Goal: Communication & Community: Answer question/provide support

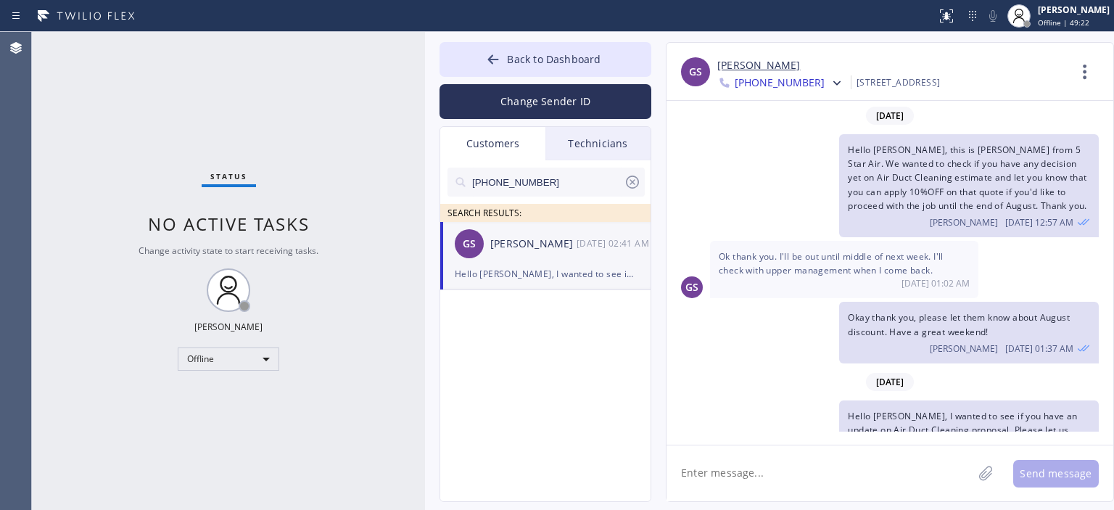
click at [236, 348] on div "Offline" at bounding box center [229, 358] width 102 height 23
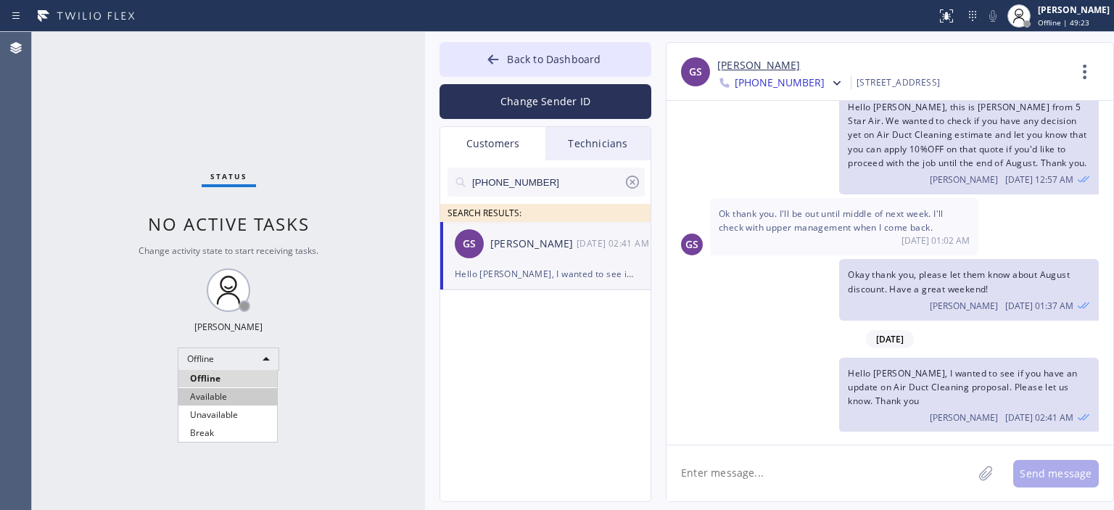
click at [239, 395] on li "Available" at bounding box center [227, 396] width 99 height 17
click at [772, 468] on textarea at bounding box center [819, 473] width 306 height 56
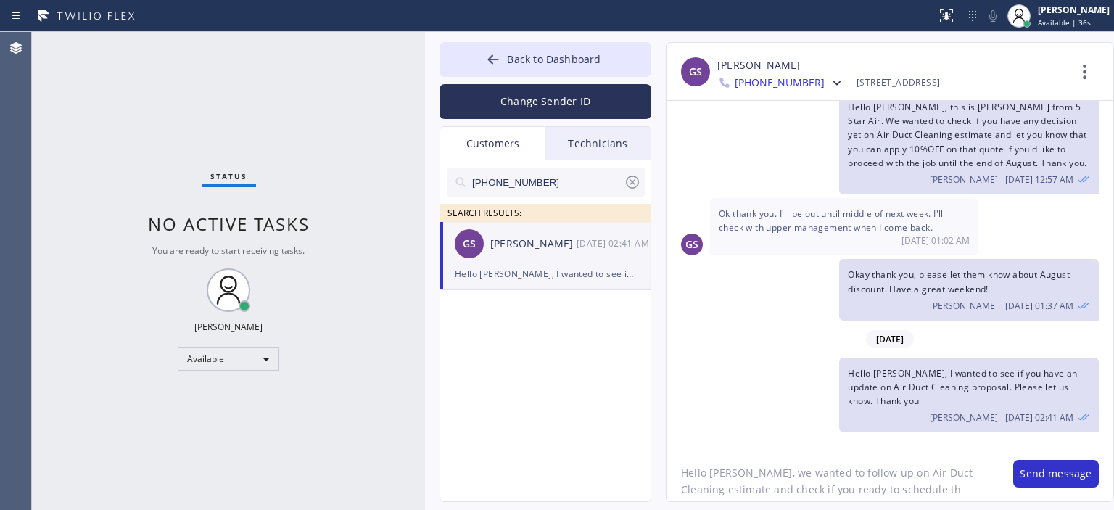
scroll to position [12, 0]
click at [974, 476] on textarea "Hello [PERSON_NAME], we wanted to follow up on Air Duct Cleaning estimate and c…" at bounding box center [832, 473] width 332 height 56
click at [798, 482] on textarea "Hello [PERSON_NAME], we wanted to follow up on Air Duct Cleaning estimate and c…" at bounding box center [832, 473] width 332 height 56
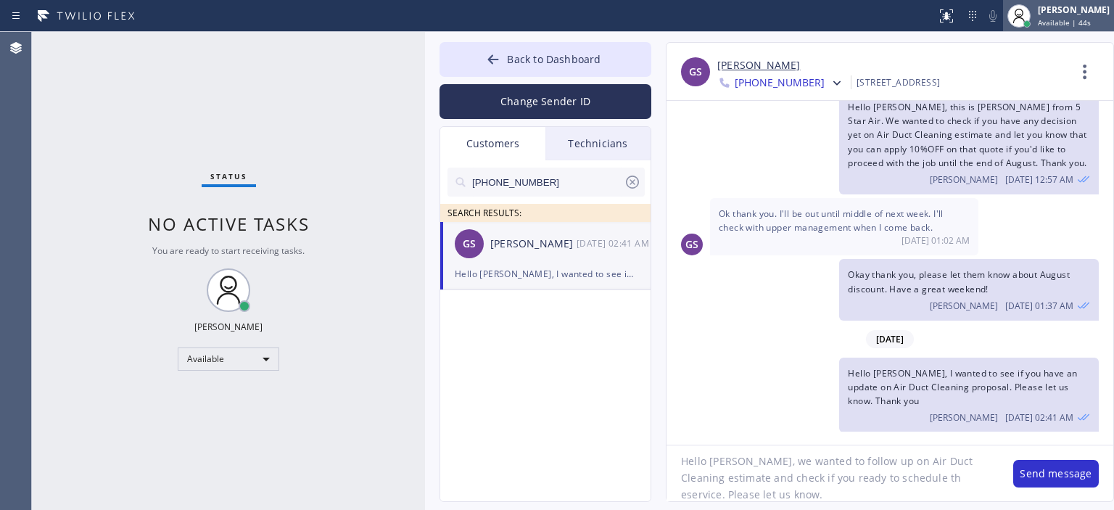
type textarea "Hello [PERSON_NAME], we wanted to follow up on Air Duct Cleaning estimate and c…"
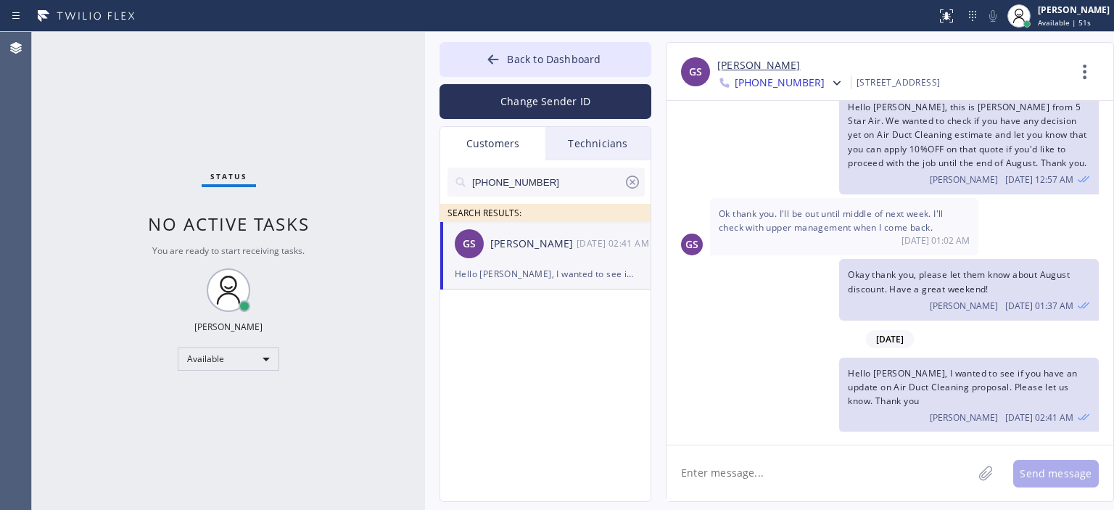
scroll to position [0, 0]
paste textarea "Hello [PERSON_NAME], we wanted to follow up on Air Duct Cleaning estimate and c…"
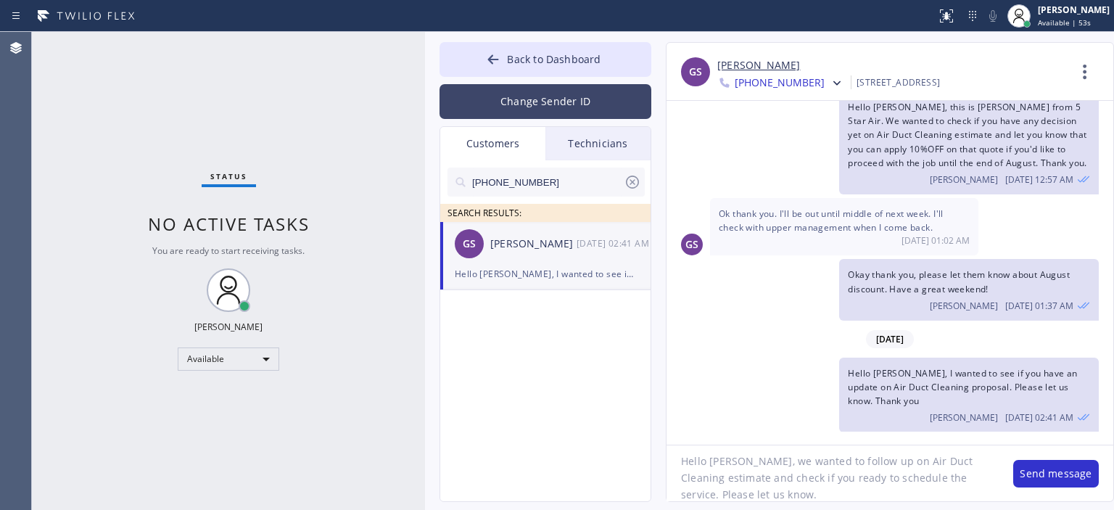
type textarea "Hello [PERSON_NAME], we wanted to follow up on Air Duct Cleaning estimate and c…"
click at [560, 107] on button "Change Sender ID" at bounding box center [545, 101] width 212 height 35
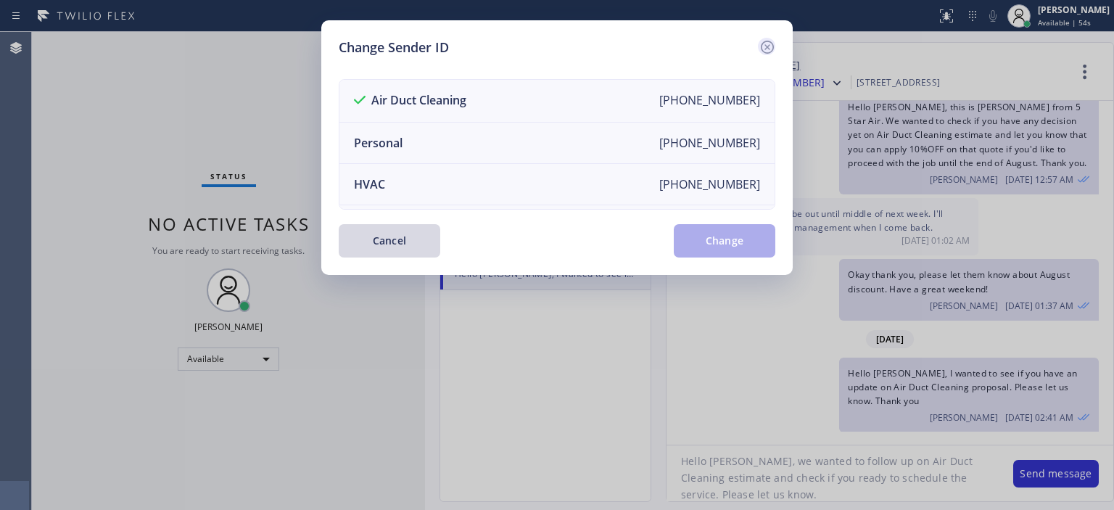
click at [771, 41] on icon at bounding box center [766, 46] width 17 height 17
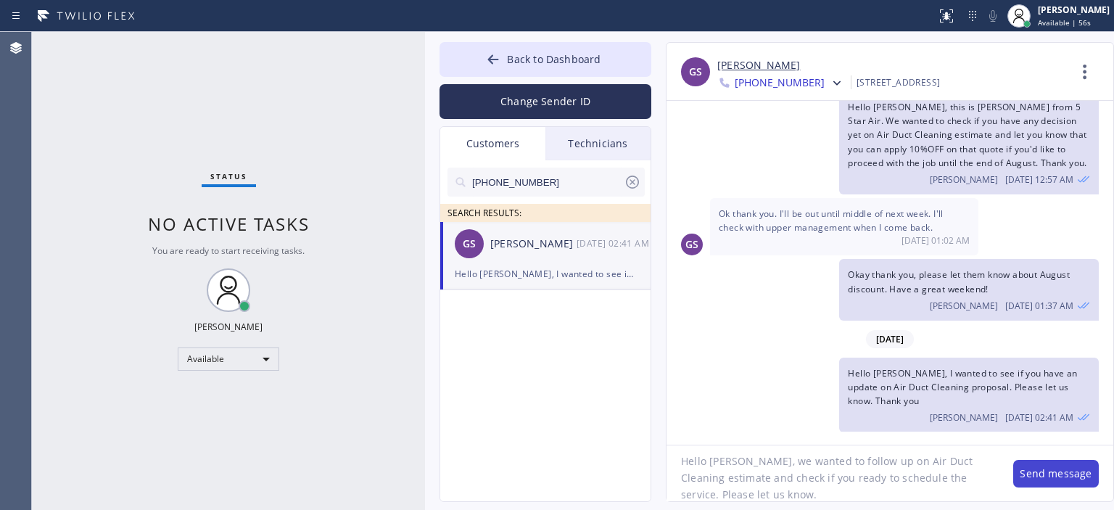
click at [1046, 469] on button "Send message" at bounding box center [1056, 474] width 86 height 28
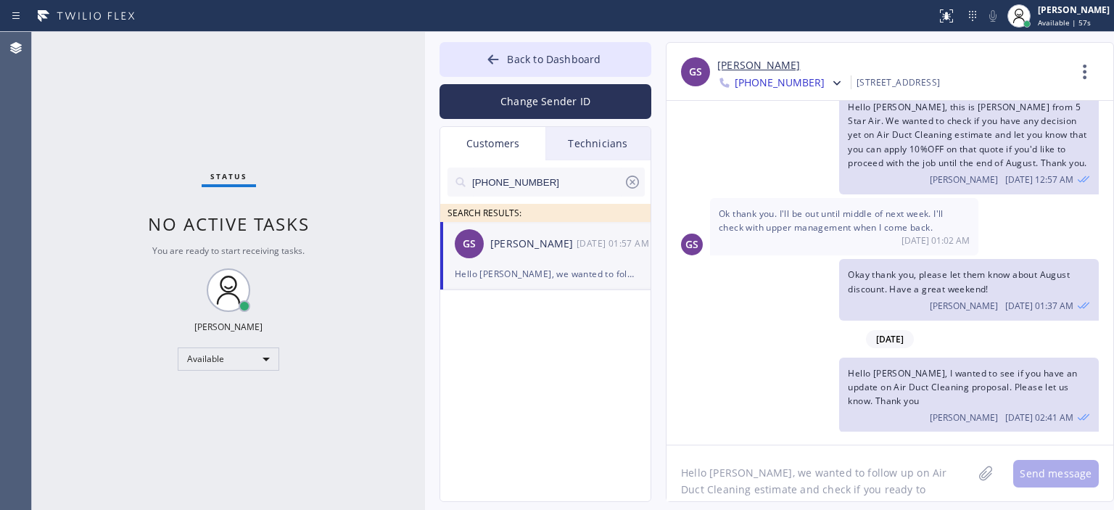
scroll to position [154, 0]
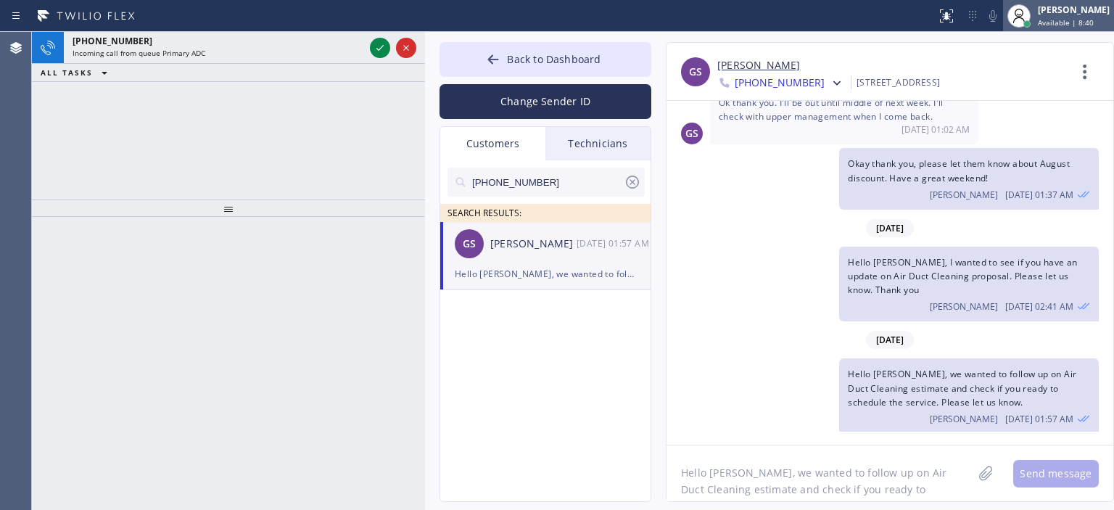
click at [1061, 20] on span "Available | 8:40" at bounding box center [1066, 22] width 56 height 10
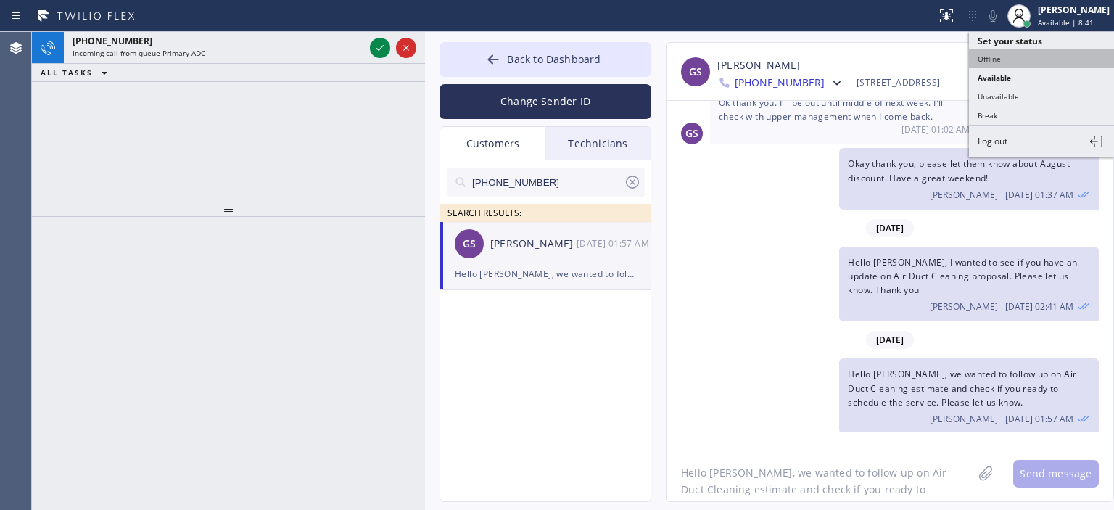
click at [988, 57] on button "Offline" at bounding box center [1041, 58] width 145 height 19
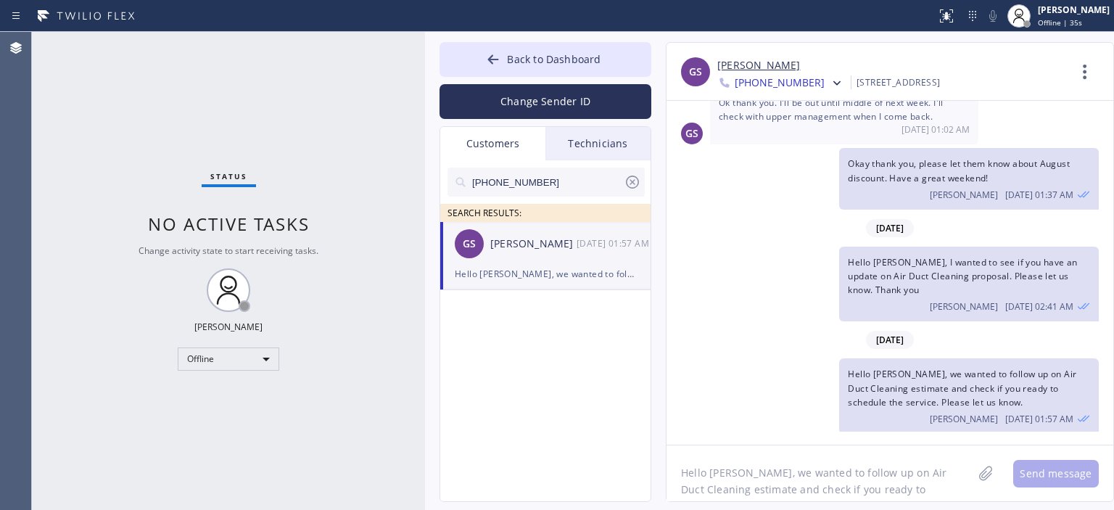
click at [78, 177] on div "Status No active tasks Change activity state to start receiving tasks. [PERSON_…" at bounding box center [228, 271] width 393 height 478
click at [490, 59] on icon at bounding box center [493, 58] width 11 height 9
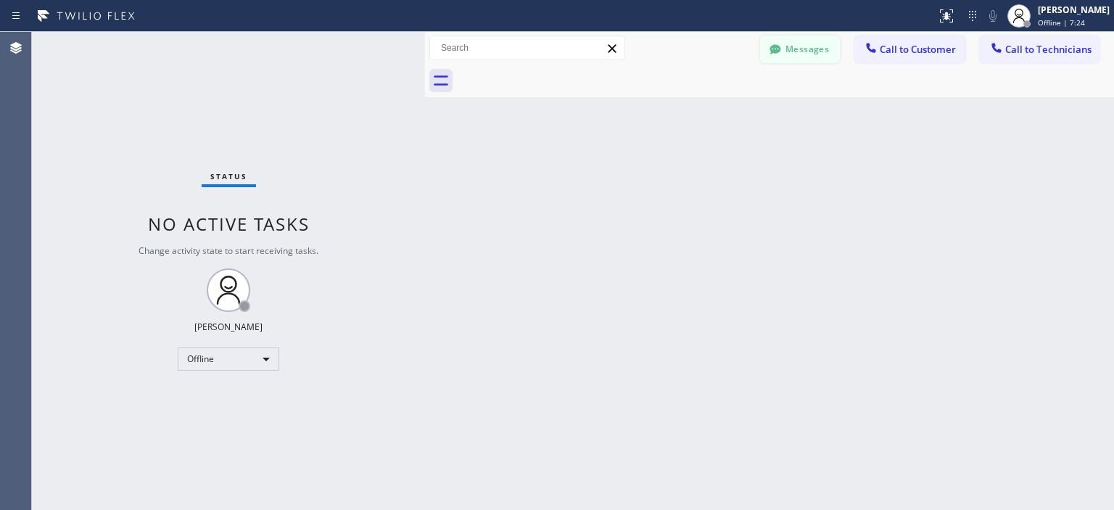
click at [823, 49] on button "Messages" at bounding box center [800, 50] width 80 height 28
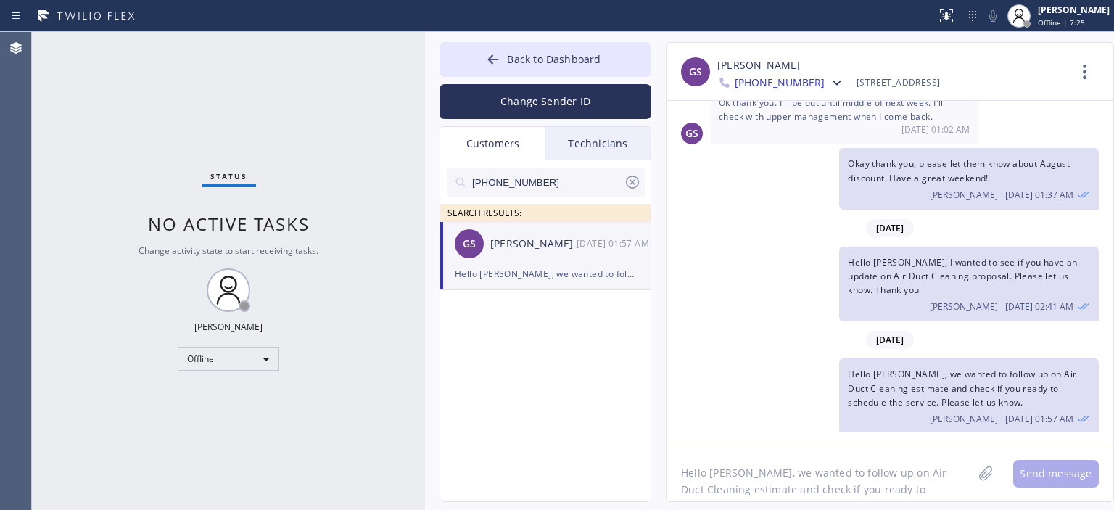
click at [636, 179] on icon at bounding box center [632, 181] width 17 height 17
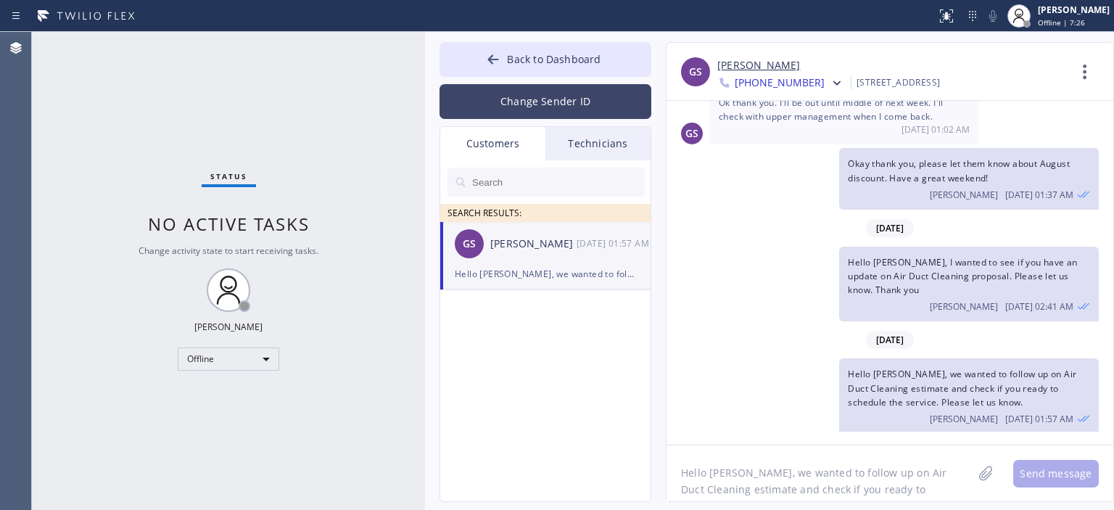
click at [522, 97] on button "Change Sender ID" at bounding box center [545, 101] width 212 height 35
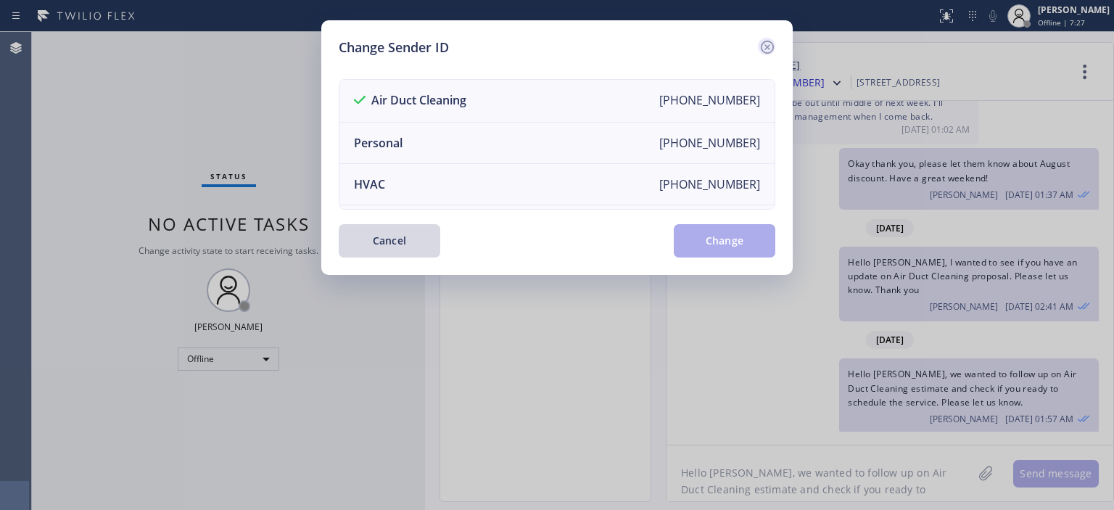
click at [758, 42] on icon at bounding box center [766, 46] width 17 height 17
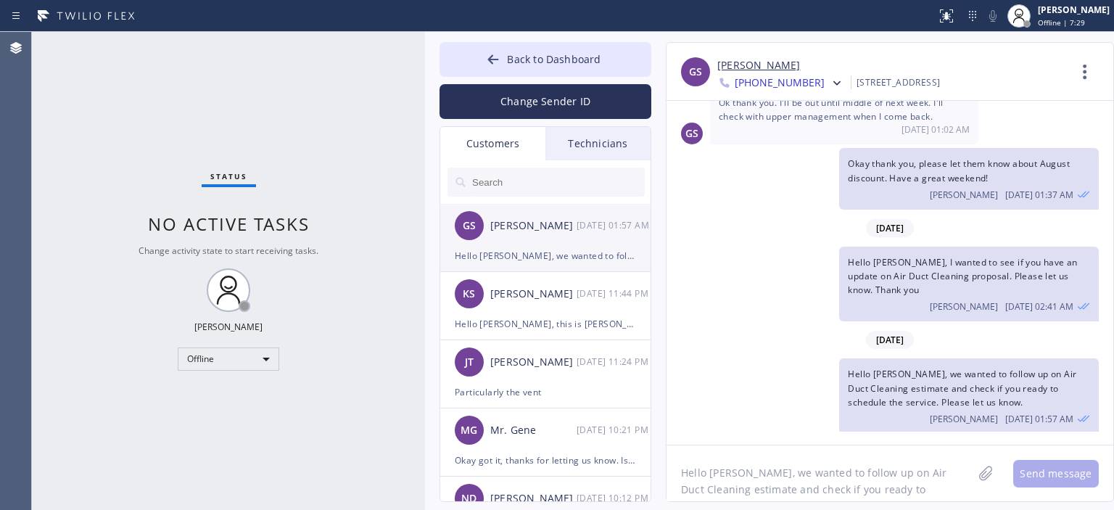
click at [530, 240] on div "GS [PERSON_NAME] [DATE] 01:57 AM" at bounding box center [546, 226] width 212 height 44
click at [550, 297] on div "[PERSON_NAME]" at bounding box center [533, 294] width 86 height 17
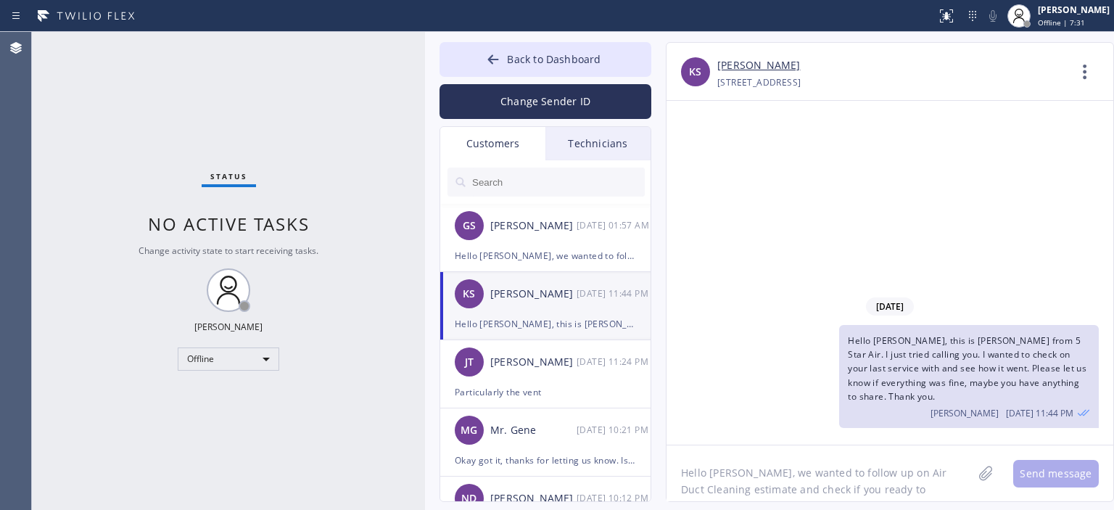
scroll to position [0, 0]
click at [537, 395] on div "Particularly the vent" at bounding box center [545, 392] width 181 height 17
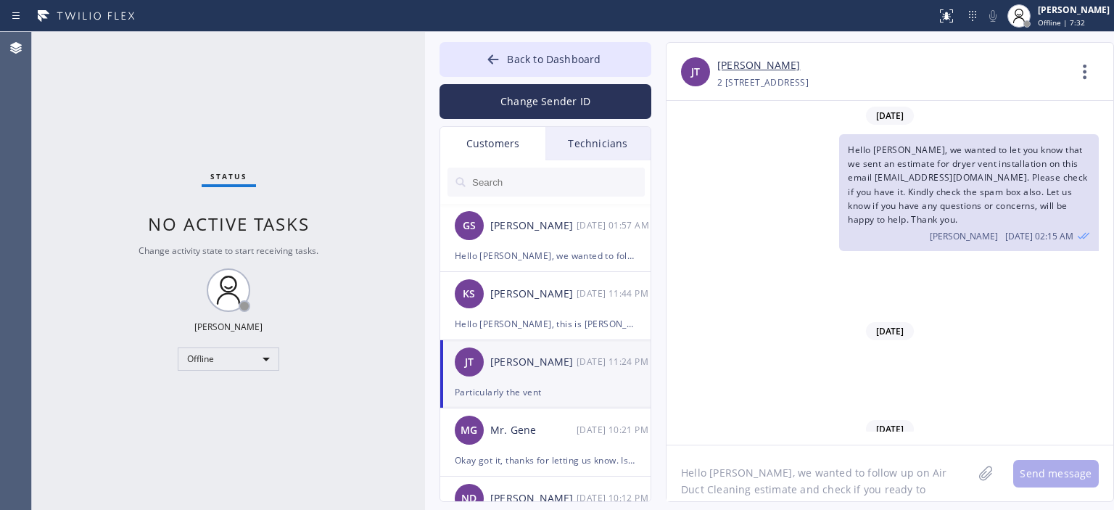
scroll to position [1198, 0]
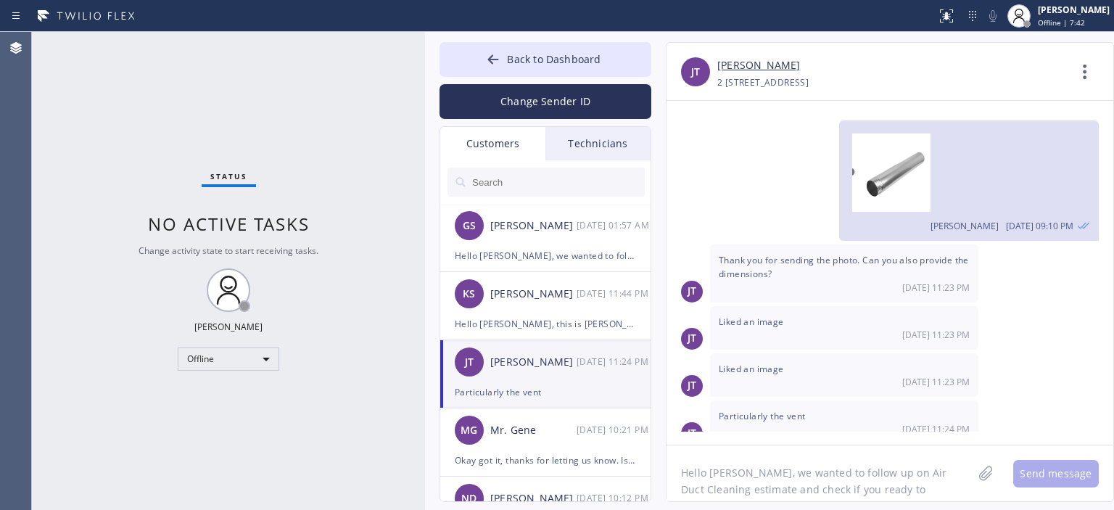
click at [523, 181] on input "text" at bounding box center [558, 181] width 174 height 29
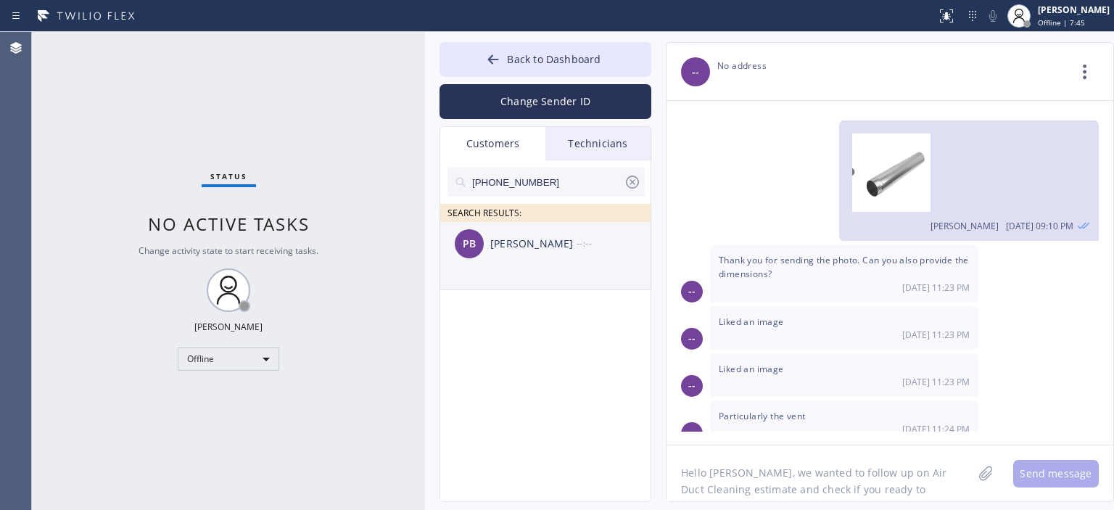
click at [537, 255] on div "PB [PERSON_NAME] --:--" at bounding box center [546, 244] width 212 height 44
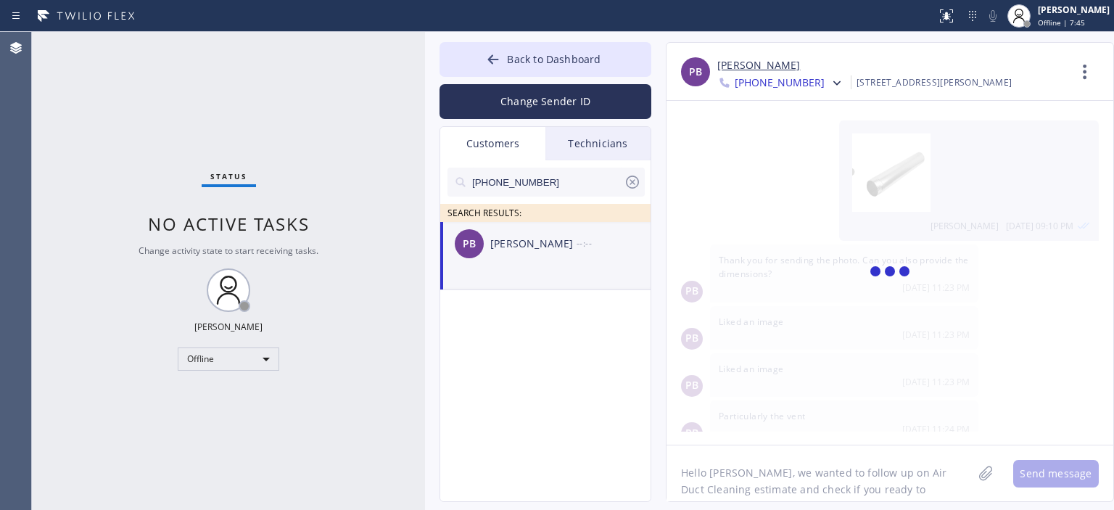
scroll to position [0, 0]
click at [737, 473] on textarea "Hello [PERSON_NAME], we wanted to follow up on Air Duct Cleaning estimate and c…" at bounding box center [819, 473] width 306 height 56
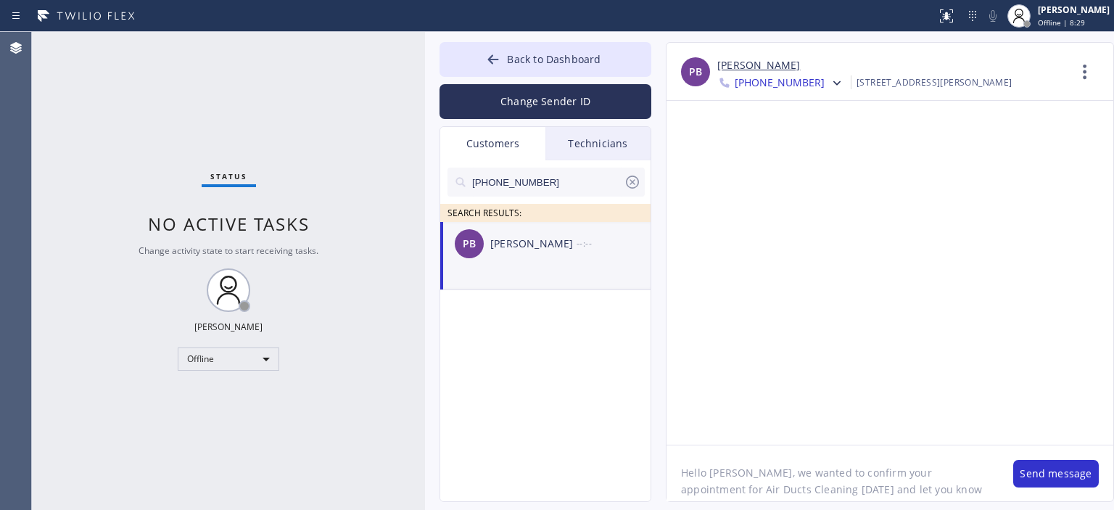
scroll to position [12, 0]
type textarea "Hello [PERSON_NAME], we wanted to confirm your appointment for Air Ducts Cleani…"
click at [817, 480] on textarea "Hello [PERSON_NAME], we wanted to confirm your appointment for Air Ducts Cleani…" at bounding box center [832, 473] width 332 height 56
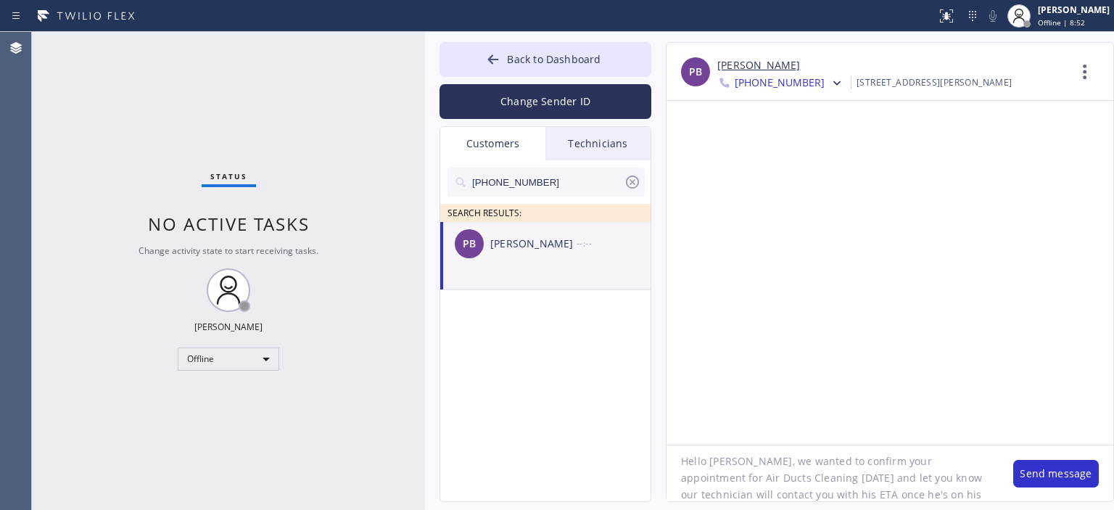
click at [817, 480] on textarea "Hello [PERSON_NAME], we wanted to confirm your appointment for Air Ducts Cleani…" at bounding box center [832, 473] width 332 height 56
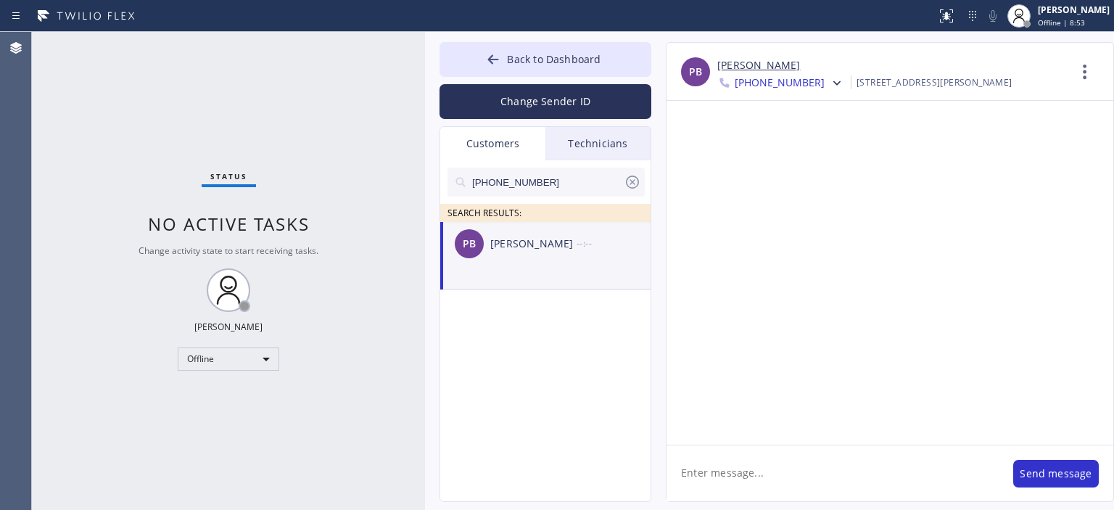
scroll to position [0, 0]
click at [631, 182] on icon at bounding box center [632, 181] width 17 height 17
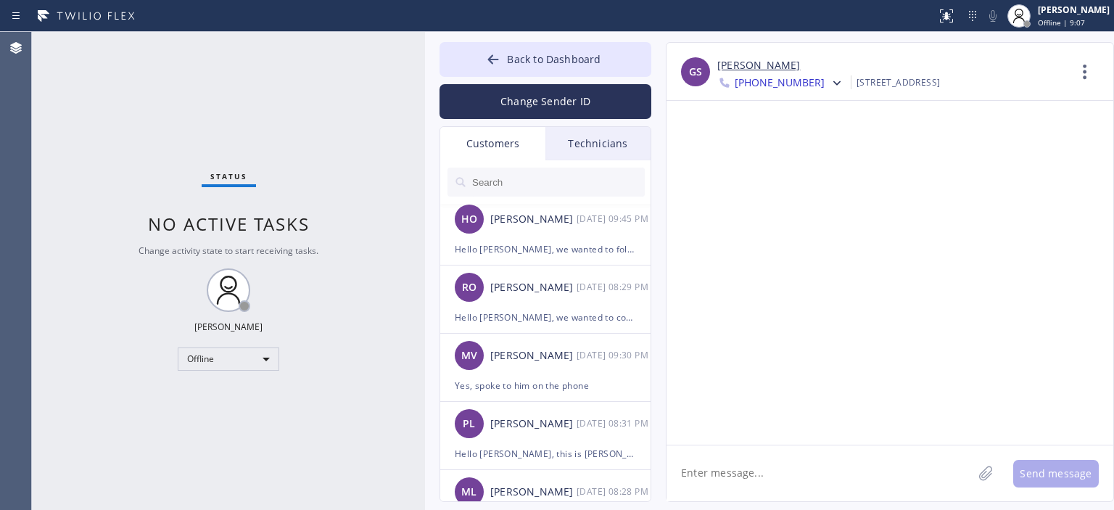
scroll to position [1438, 0]
click at [582, 369] on div "MV [PERSON_NAME] [DATE] 09:30 PM" at bounding box center [546, 356] width 212 height 44
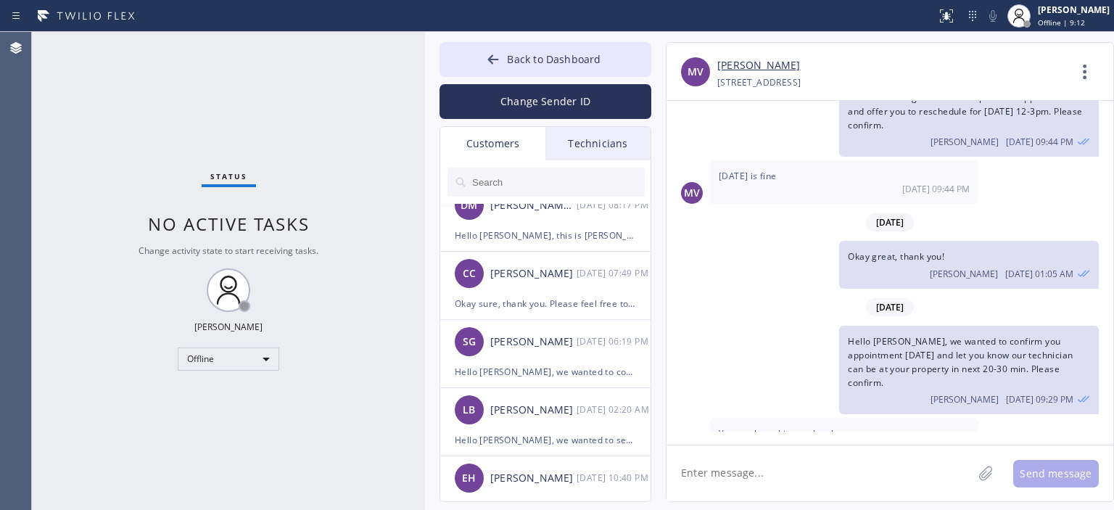
scroll to position [1816, 0]
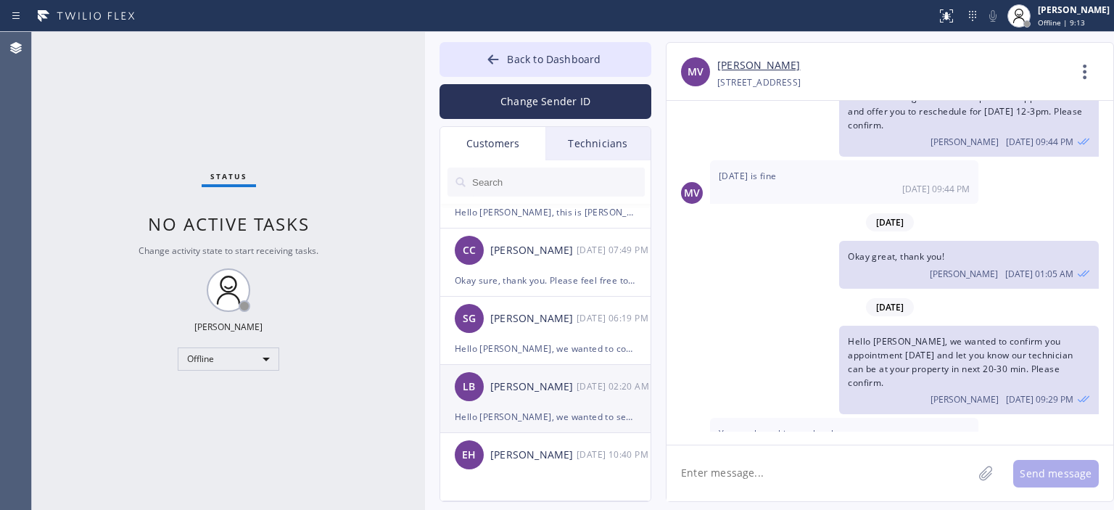
click at [589, 385] on div "[DATE] 02:20 AM" at bounding box center [613, 386] width 75 height 17
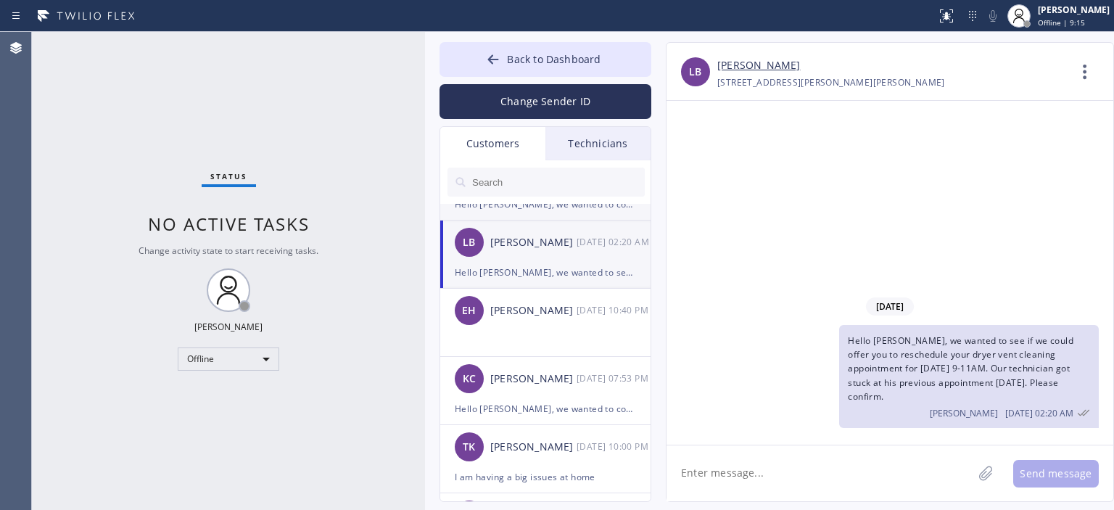
scroll to position [1959, 0]
click at [611, 322] on div "EH [PERSON_NAME] [DATE] 10:40 PM" at bounding box center [546, 311] width 212 height 44
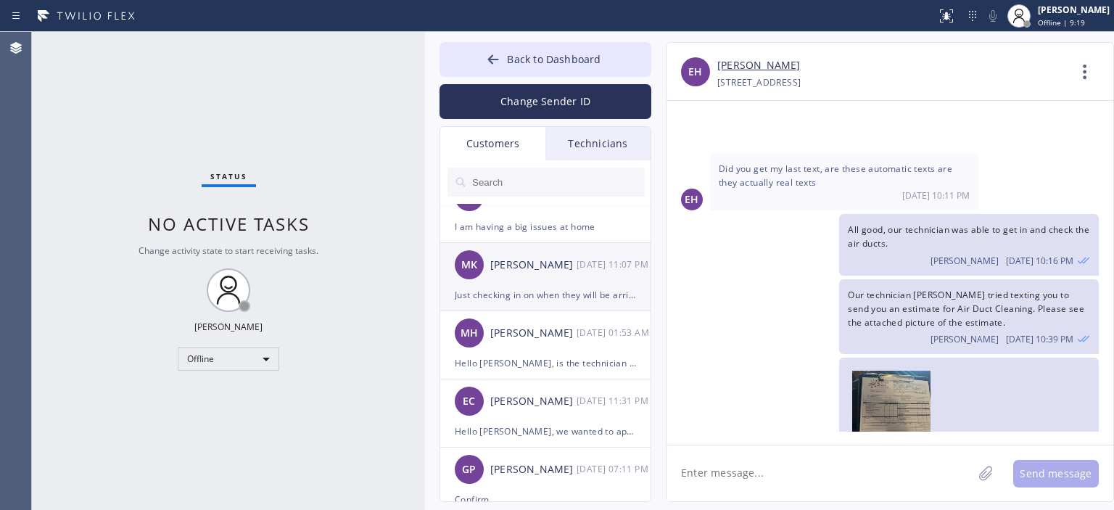
scroll to position [2281, 0]
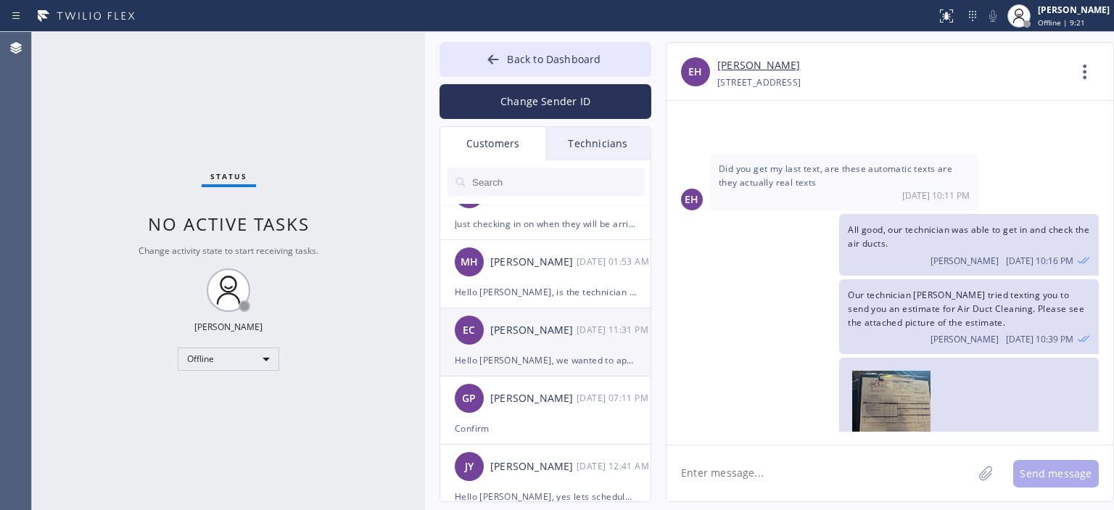
click at [576, 331] on div "[DATE] 11:31 PM" at bounding box center [613, 329] width 75 height 17
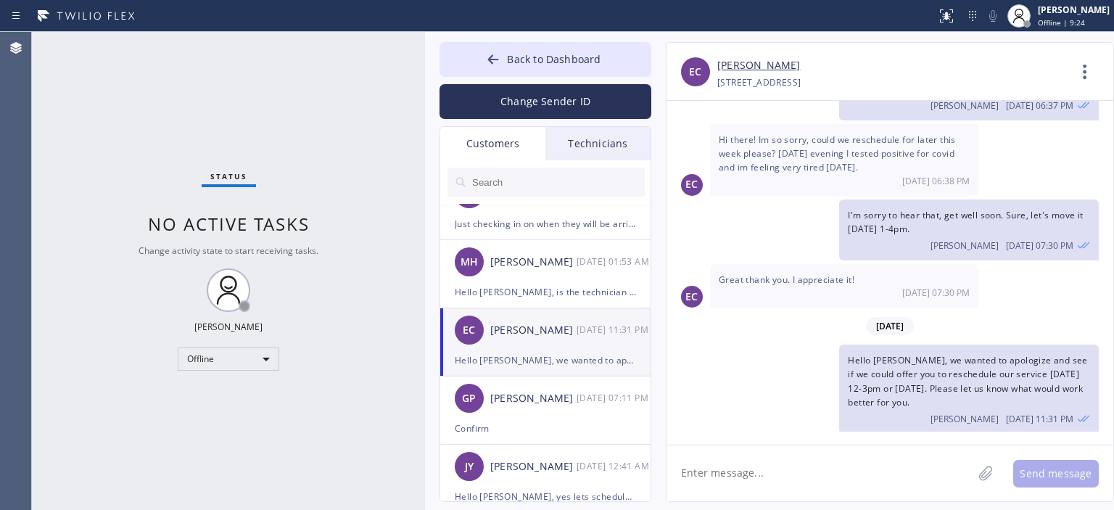
scroll to position [0, 0]
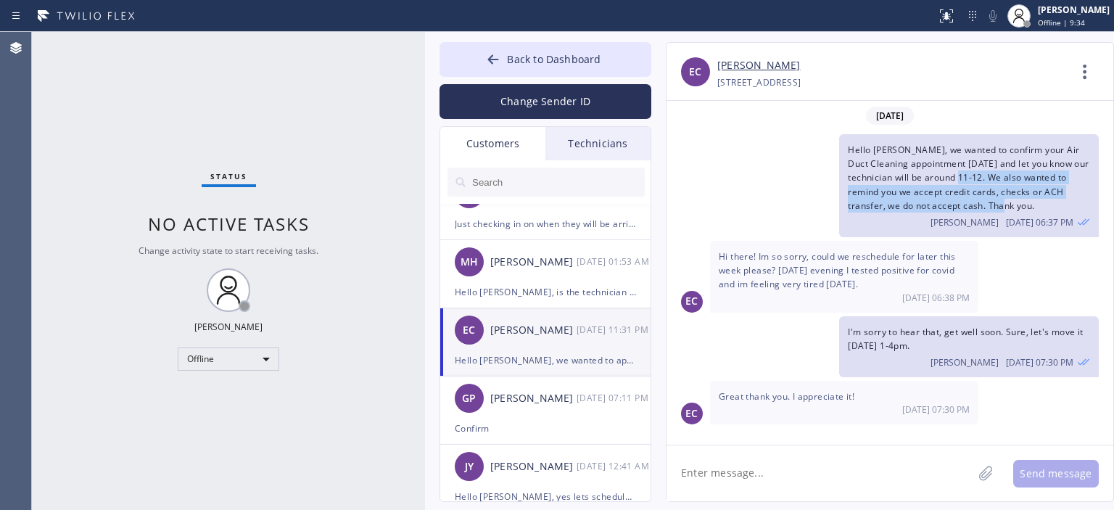
drag, startPoint x: 992, startPoint y: 176, endPoint x: 1038, endPoint y: 202, distance: 52.3
click at [1038, 202] on div "Hello [PERSON_NAME], we wanted to confirm your Air Duct Cleaning appointment [D…" at bounding box center [969, 185] width 260 height 103
copy span "We also wanted to remind you we accept credit cards, checks or ACH transfer, we…"
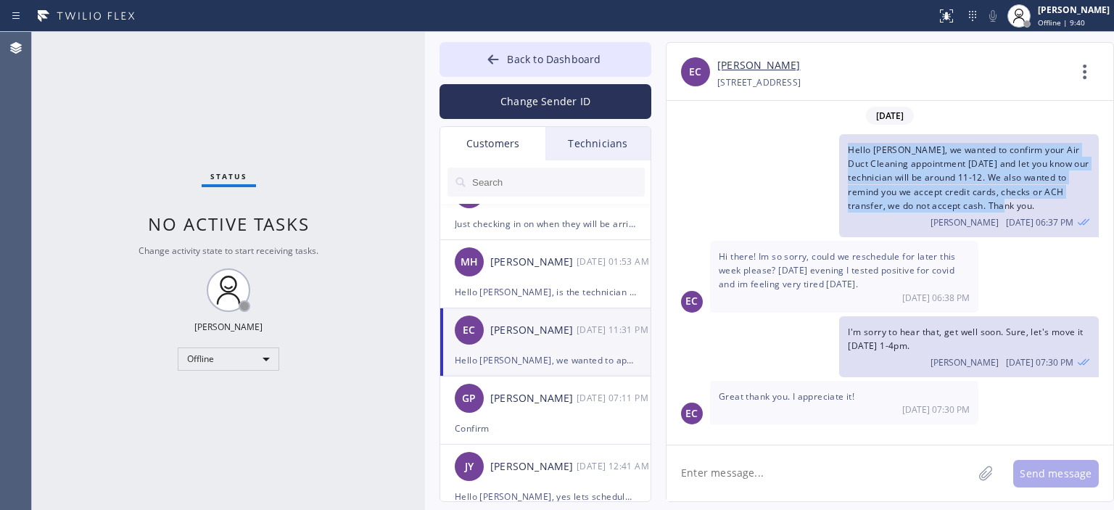
drag, startPoint x: 850, startPoint y: 151, endPoint x: 1040, endPoint y: 199, distance: 196.8
click at [1040, 199] on div "Hello [PERSON_NAME], we wanted to confirm your Air Duct Cleaning appointment [D…" at bounding box center [969, 185] width 260 height 103
copy span "Hello [PERSON_NAME], we wanted to confirm your Air Duct Cleaning appointment [D…"
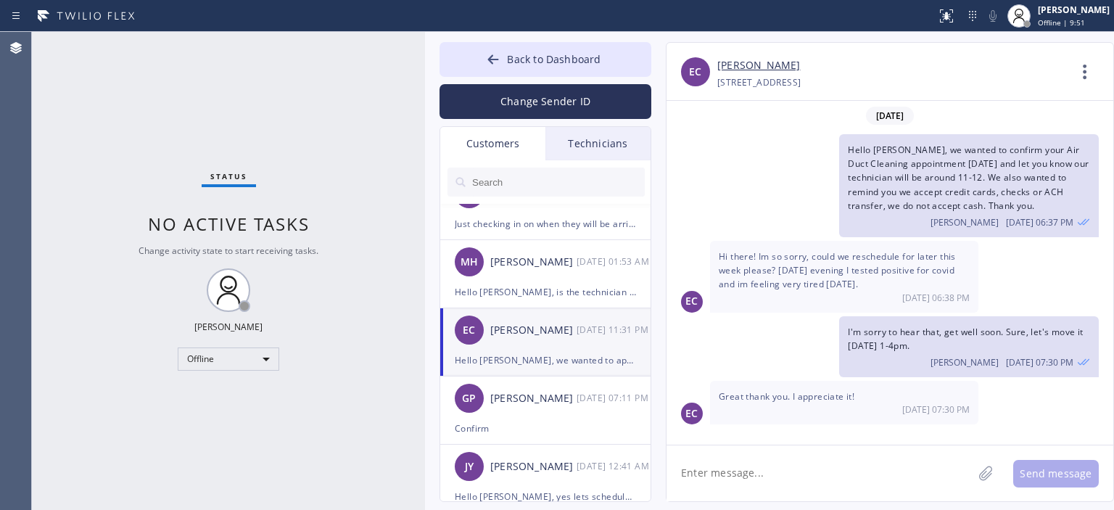
click at [571, 182] on input "text" at bounding box center [558, 181] width 174 height 29
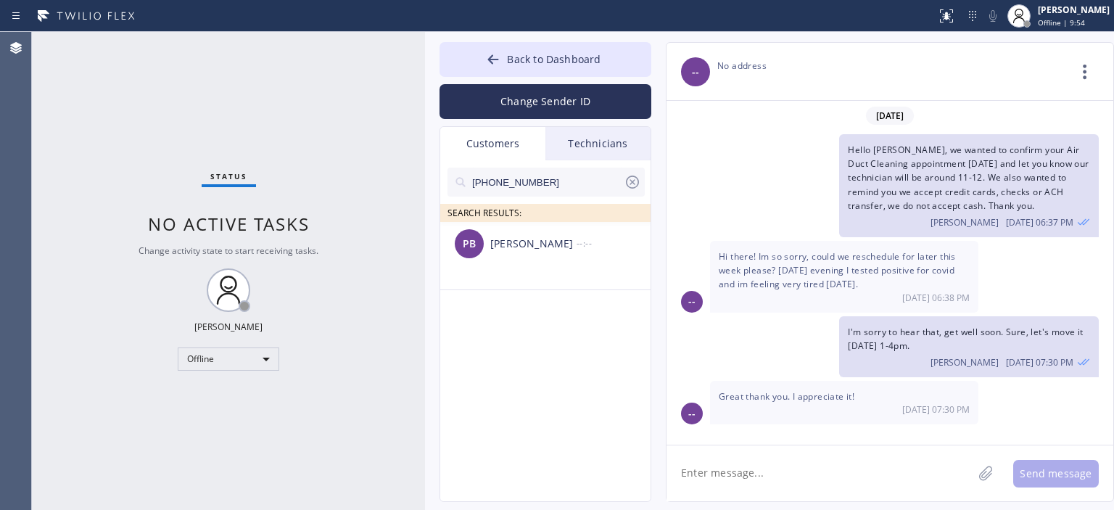
click at [560, 181] on input "[PHONE_NUMBER]" at bounding box center [547, 181] width 153 height 29
click at [545, 255] on div "PB [PERSON_NAME] --:--" at bounding box center [546, 244] width 212 height 44
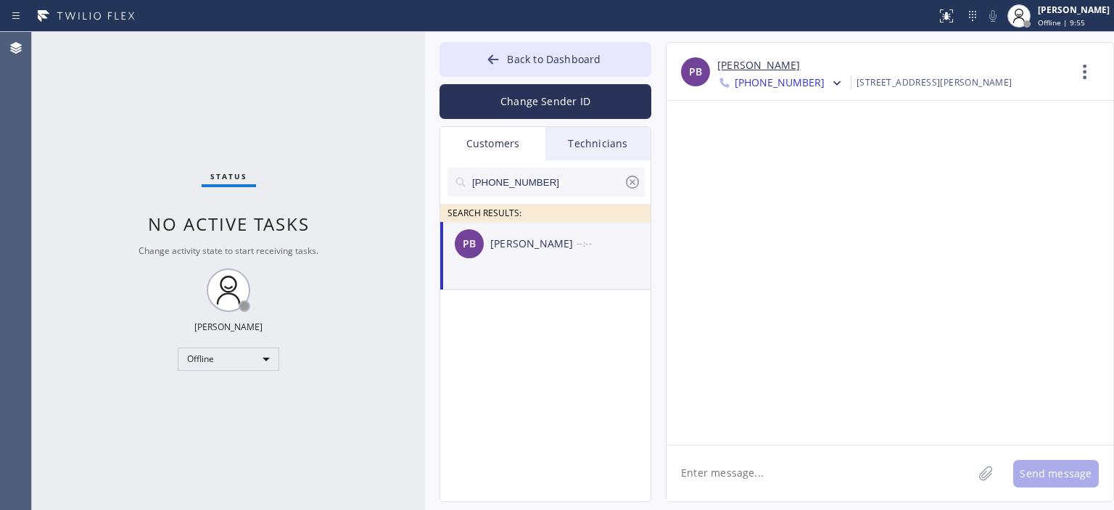
click at [769, 473] on textarea at bounding box center [819, 473] width 306 height 56
click at [737, 470] on textarea at bounding box center [819, 473] width 306 height 56
paste textarea "Hello [PERSON_NAME], we wanted to confirm your Air Duct Cleaning appointment [D…"
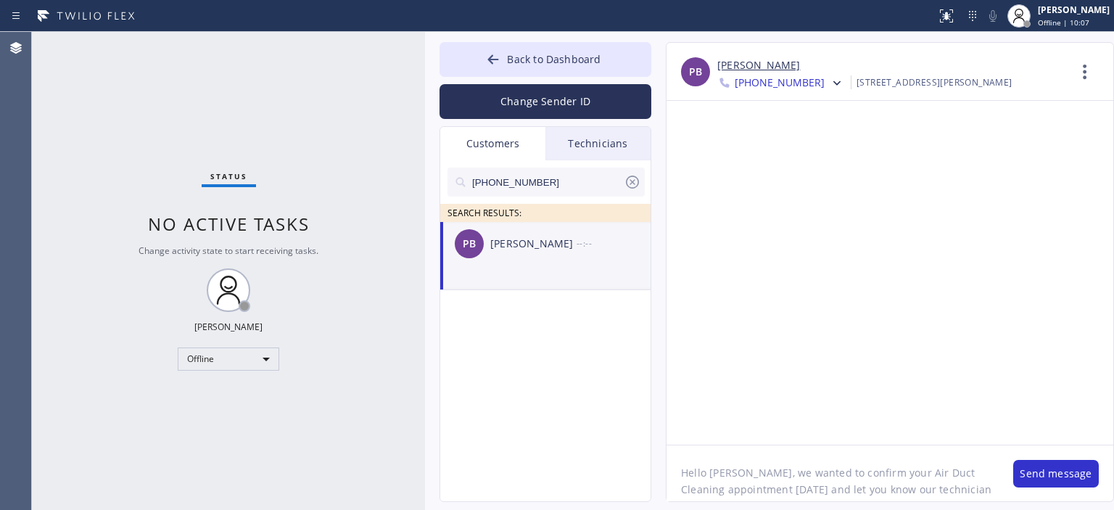
drag, startPoint x: 711, startPoint y: 474, endPoint x: 748, endPoint y: 473, distance: 37.7
click at [748, 473] on textarea "Hello [PERSON_NAME], we wanted to confirm your Air Duct Cleaning appointment [D…" at bounding box center [832, 473] width 332 height 56
click at [920, 459] on textarea "Hello [PERSON_NAME], we wanted to confirm your Air Duct Cleaning appointment [D…" at bounding box center [832, 473] width 332 height 56
click at [771, 475] on textarea "Hello [PERSON_NAME], we wanted to confirm your Air Ducts Cleaning appointment […" at bounding box center [832, 473] width 332 height 56
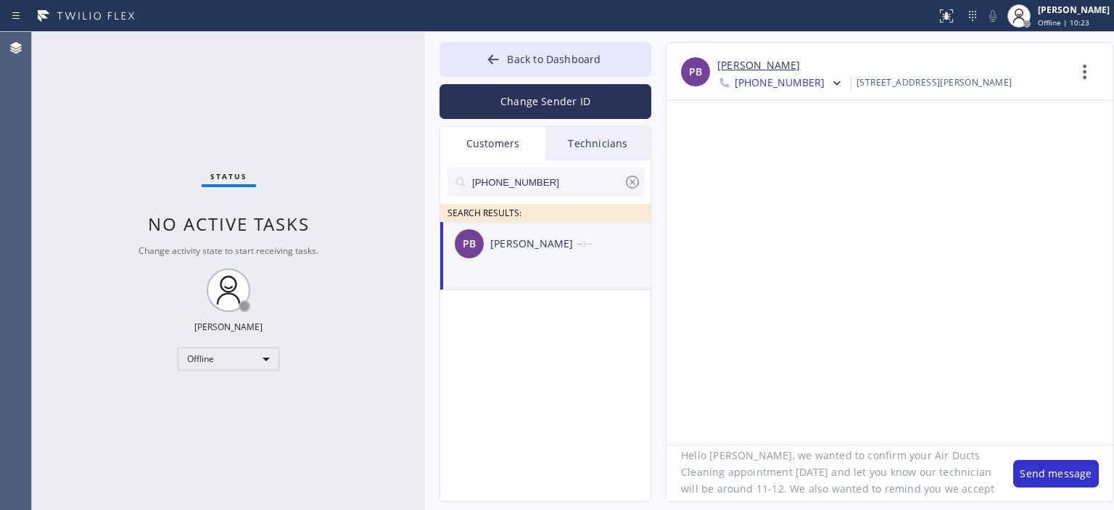
click at [873, 478] on textarea "Hello [PERSON_NAME], we wanted to confirm your Air Ducts Cleaning appointment […" at bounding box center [832, 473] width 332 height 56
click at [973, 460] on textarea "Hello [PERSON_NAME], we wanted to confirm your Air Ducts Cleaning appointment […" at bounding box center [832, 473] width 332 height 56
drag, startPoint x: 972, startPoint y: 460, endPoint x: 743, endPoint y: 472, distance: 228.7
click at [743, 472] on textarea "Hello [PERSON_NAME], we wanted to confirm your Air Ducts Cleaning appointment […" at bounding box center [832, 473] width 332 height 56
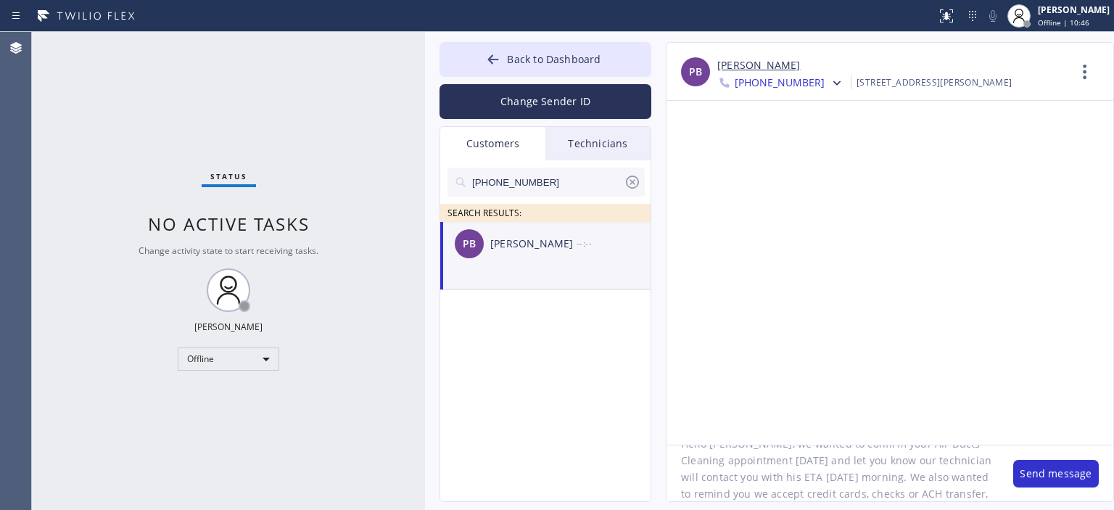
click at [797, 466] on textarea "Hello [PERSON_NAME], we wanted to confirm your Air Ducts Cleaning appointment […" at bounding box center [832, 473] width 332 height 56
type textarea "Hello [PERSON_NAME], we wanted to confirm your Air Ducts Cleaning appointment […"
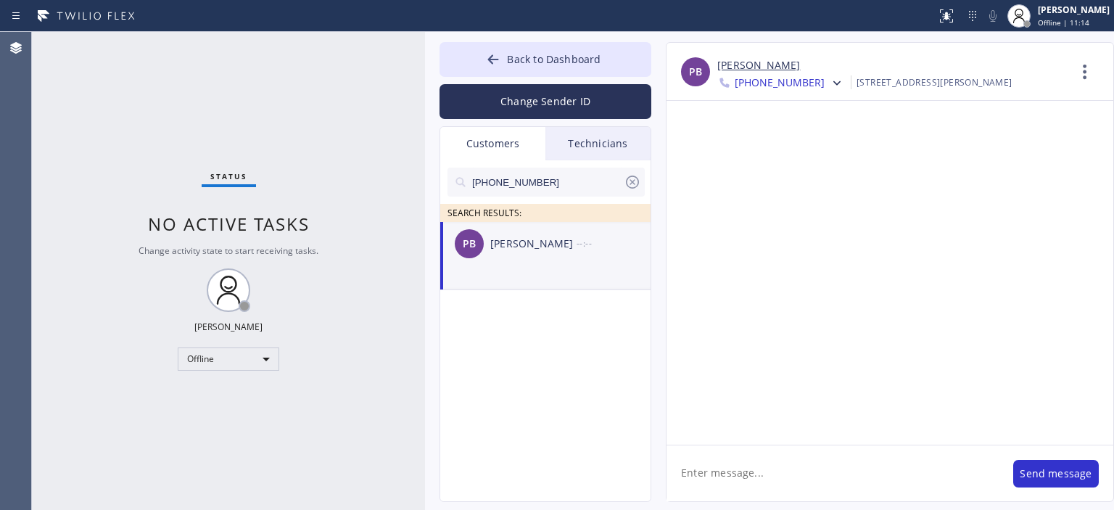
scroll to position [0, 0]
paste textarea "Hello [PERSON_NAME], we wanted to confirm your Air Ducts Cleaning appointment […"
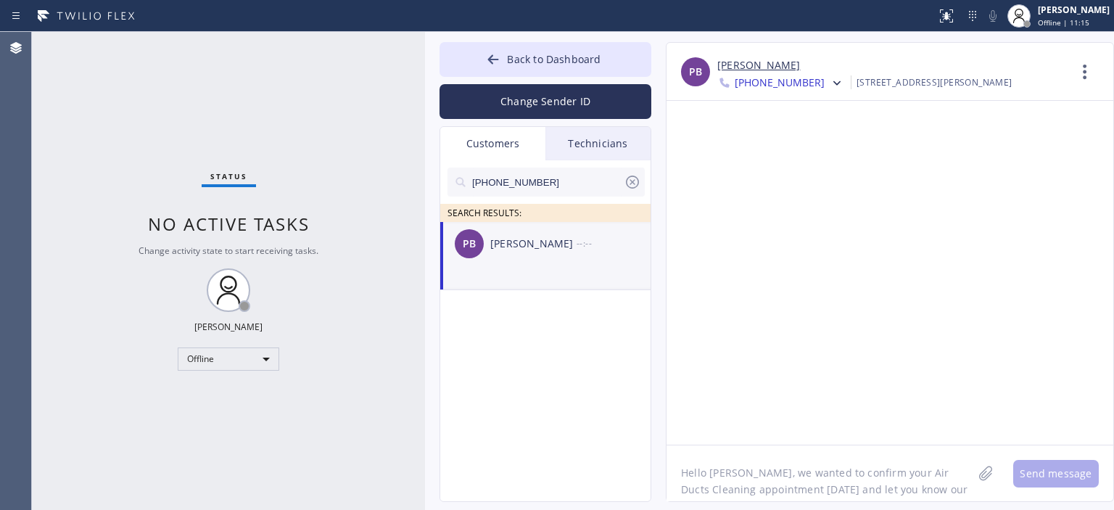
scroll to position [46, 0]
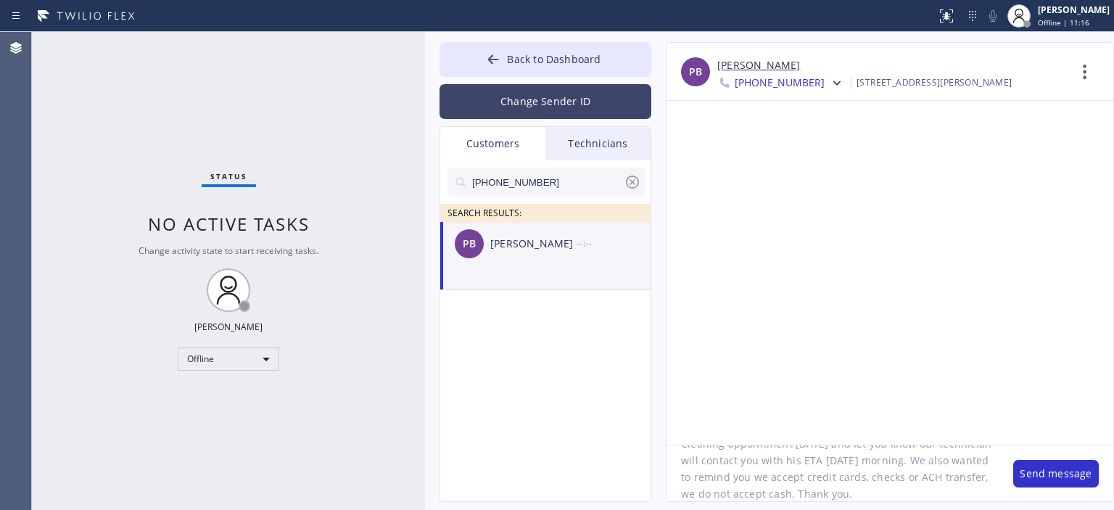
click at [553, 102] on button "Change Sender ID" at bounding box center [545, 101] width 212 height 35
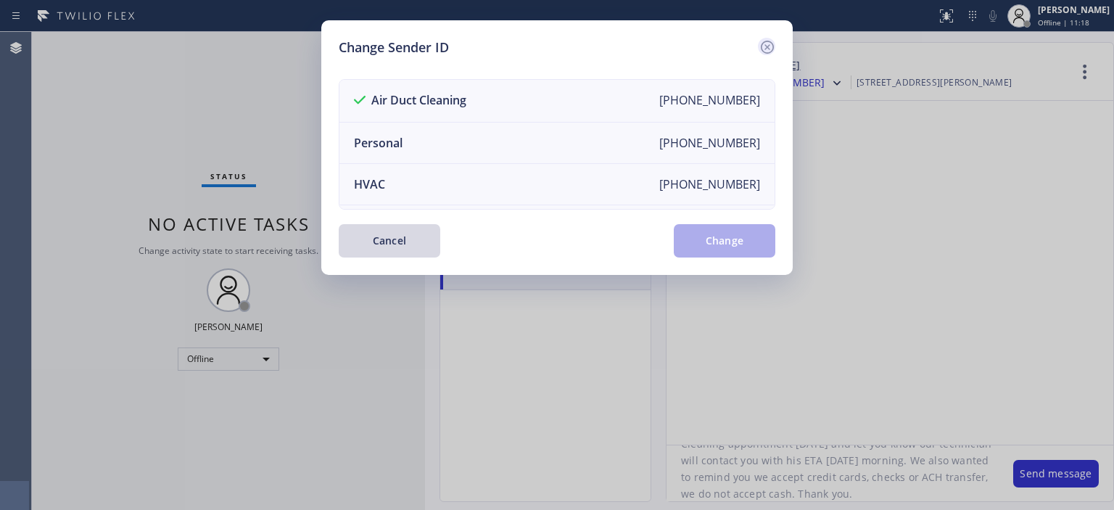
click at [767, 51] on icon at bounding box center [766, 46] width 17 height 17
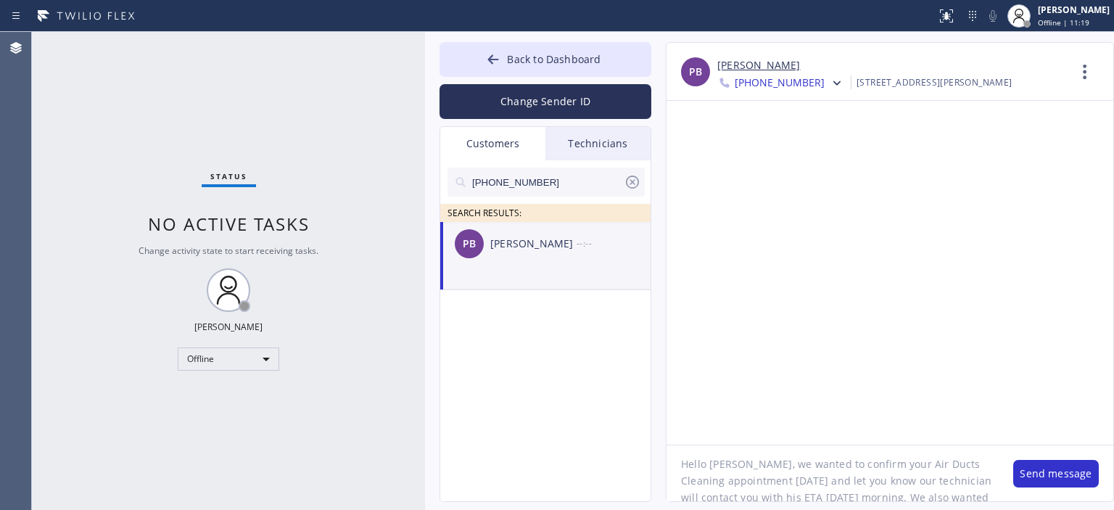
scroll to position [8, 0]
click at [742, 469] on textarea "Hello [PERSON_NAME], we wanted to confirm your Air Ducts Cleaning appointment […" at bounding box center [832, 473] width 332 height 56
click at [756, 468] on textarea "Hello [PERSON_NAME]! we wanted to confirm your Air Ducts Cleaning appointment […" at bounding box center [832, 473] width 332 height 56
click at [922, 462] on textarea "Hello [PERSON_NAME]! We wanted to confirm your Air Ducts Cleaning appointment […" at bounding box center [832, 473] width 332 height 56
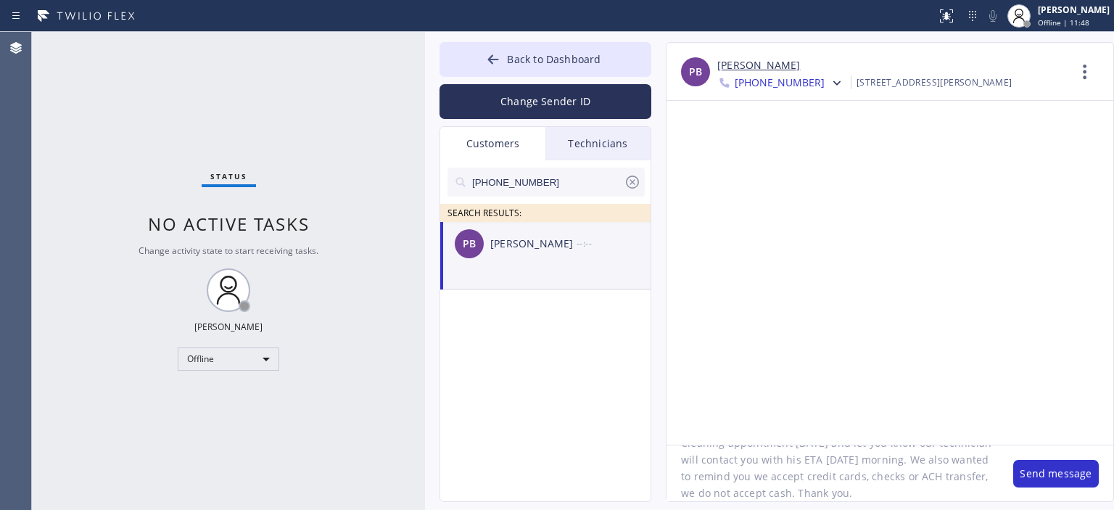
scroll to position [0, 0]
type textarea "Hello [PERSON_NAME]! We wanted to confirm your Air Ducts Cleaning appointment […"
click at [1030, 475] on button "Send message" at bounding box center [1056, 474] width 86 height 28
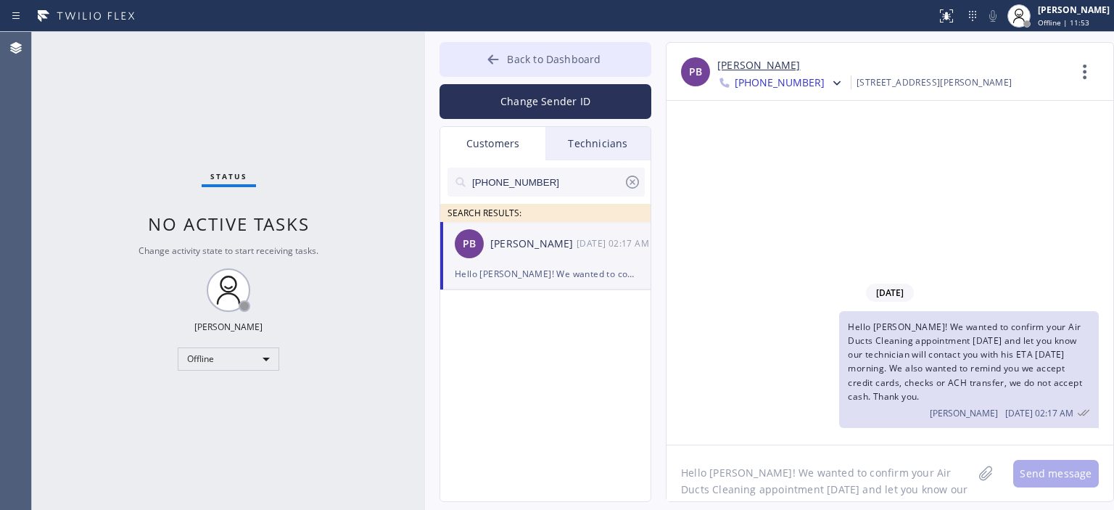
click at [495, 60] on icon at bounding box center [493, 59] width 15 height 15
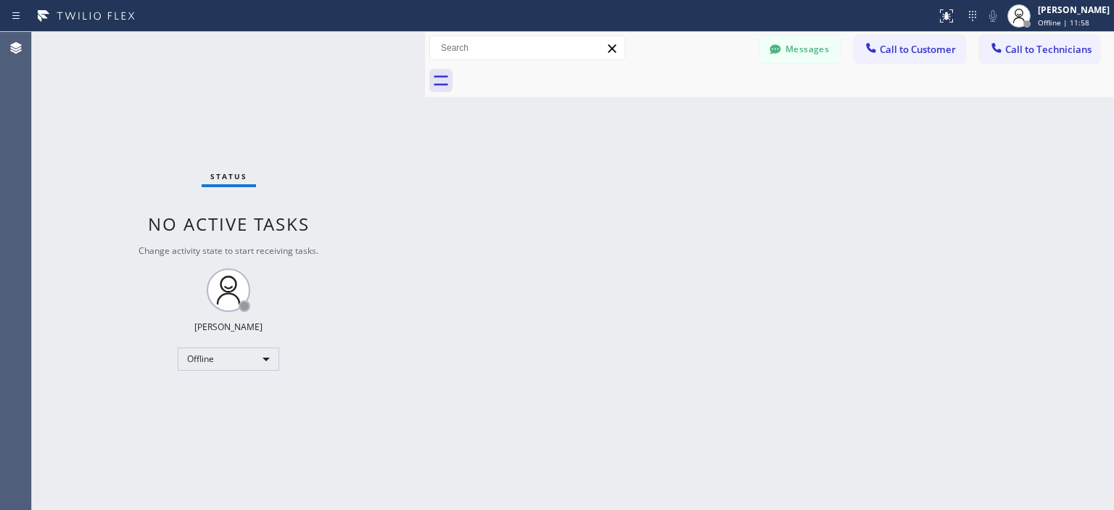
click at [1023, 247] on div "Back to Dashboard Change Sender ID Customers Technicians [PHONE_NUMBER] SEARCH …" at bounding box center [769, 271] width 689 height 478
